Goal: Check status: Check status

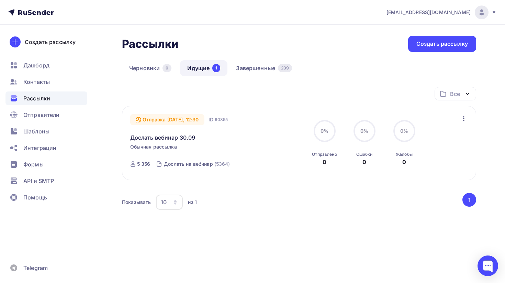
click at [166, 140] on link "Дослать вебинар 30.09" at bounding box center [162, 137] width 65 height 8
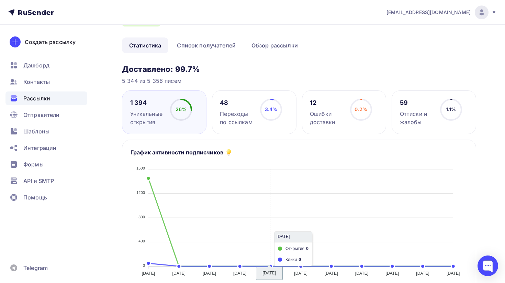
scroll to position [22, 0]
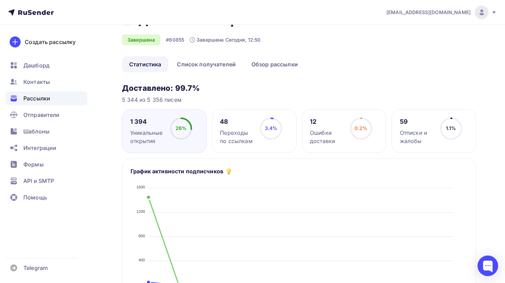
click at [247, 126] on div "48 Переходы по ссылкам" at bounding box center [237, 130] width 34 height 27
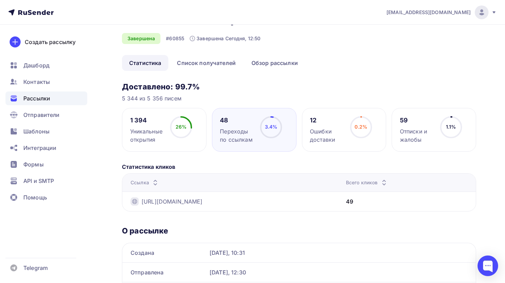
scroll to position [0, 0]
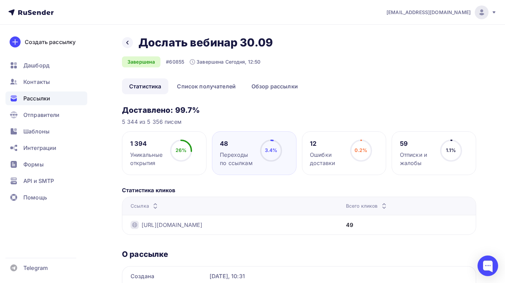
drag, startPoint x: 203, startPoint y: 113, endPoint x: 175, endPoint y: 110, distance: 27.3
click at [175, 110] on h3 "Доставлено: 99.7%" at bounding box center [299, 110] width 354 height 10
click at [124, 40] on div at bounding box center [127, 42] width 11 height 11
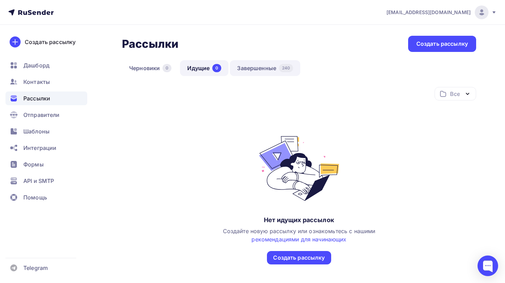
click at [246, 69] on link "Завершенные 240" at bounding box center [265, 68] width 70 height 16
